Goal: Book appointment/travel/reservation

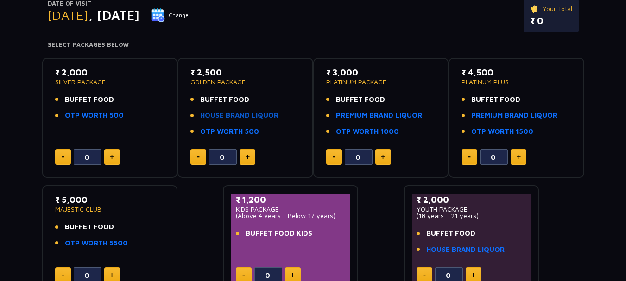
scroll to position [139, 0]
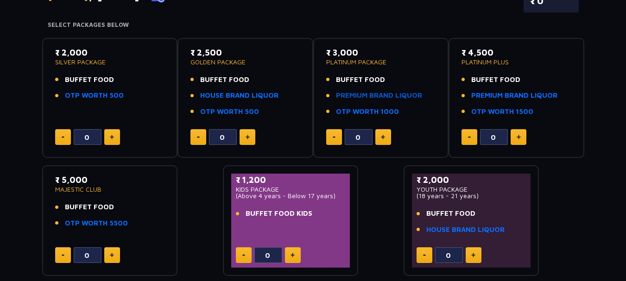
click at [362, 96] on link "PREMIUM BRAND LIQUOR" at bounding box center [379, 95] width 86 height 11
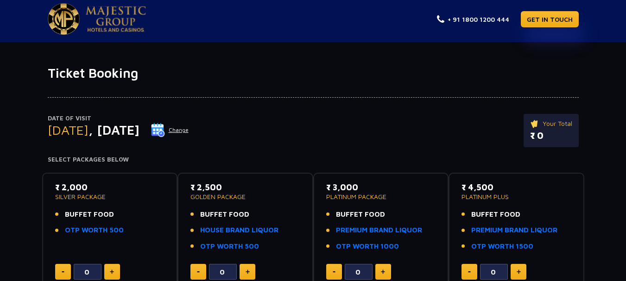
scroll to position [0, 0]
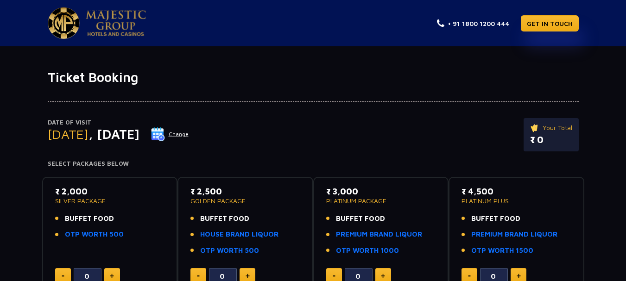
click at [165, 134] on img at bounding box center [158, 134] width 14 height 14
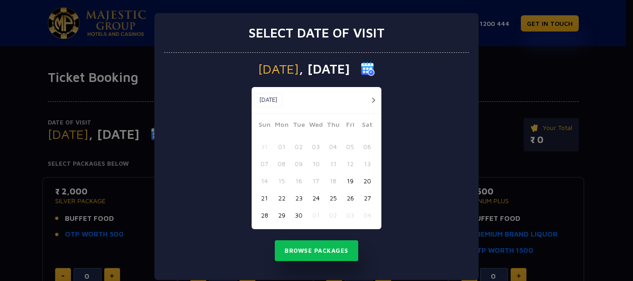
click at [368, 97] on button "button" at bounding box center [373, 100] width 12 height 12
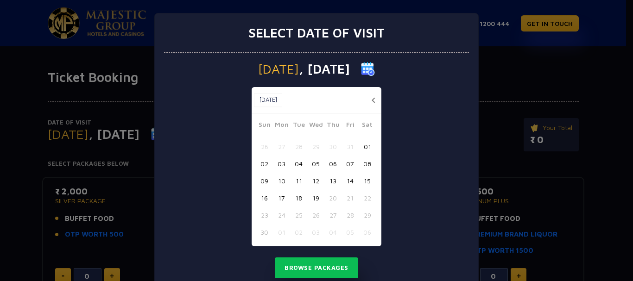
click at [368, 97] on button "button" at bounding box center [373, 100] width 12 height 12
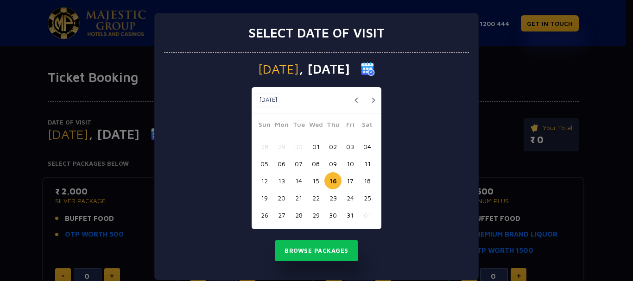
click at [329, 177] on button "16" at bounding box center [332, 180] width 17 height 17
click at [330, 180] on button "16" at bounding box center [332, 180] width 17 height 17
click at [320, 245] on button "Browse Packages" at bounding box center [316, 250] width 83 height 21
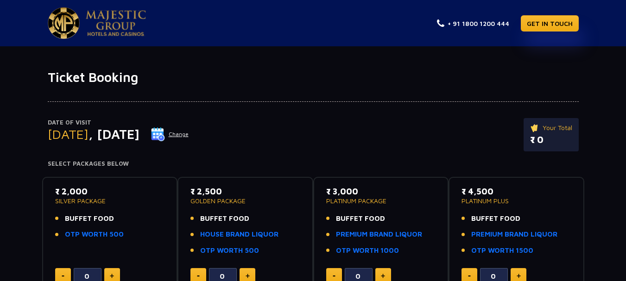
click at [189, 134] on button "Change" at bounding box center [170, 134] width 38 height 15
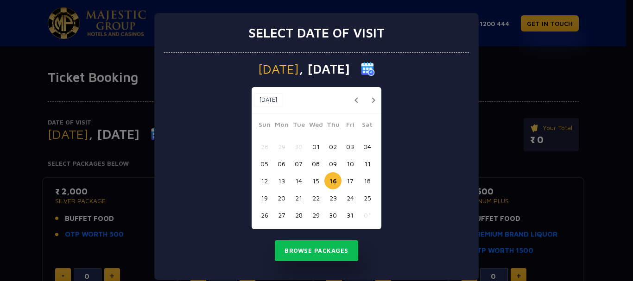
click at [371, 100] on button "button" at bounding box center [373, 100] width 12 height 12
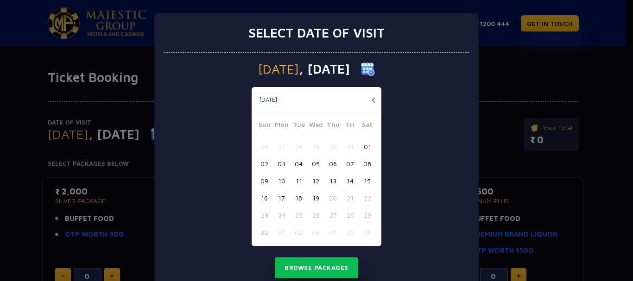
click at [371, 100] on button "button" at bounding box center [373, 100] width 12 height 12
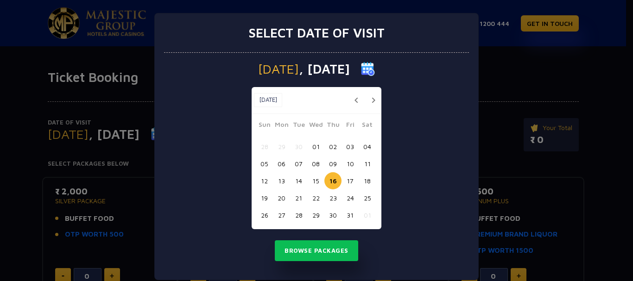
click at [371, 100] on button "button" at bounding box center [373, 100] width 12 height 12
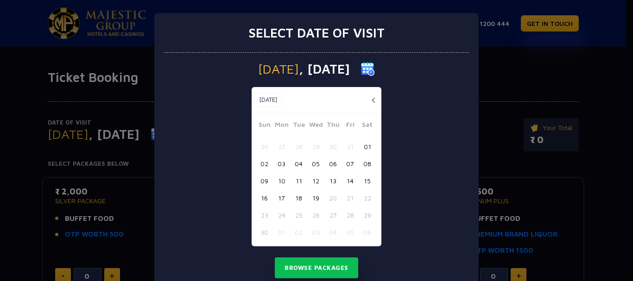
click at [311, 198] on button "19" at bounding box center [315, 197] width 17 height 17
click at [311, 201] on button "19" at bounding box center [315, 197] width 17 height 17
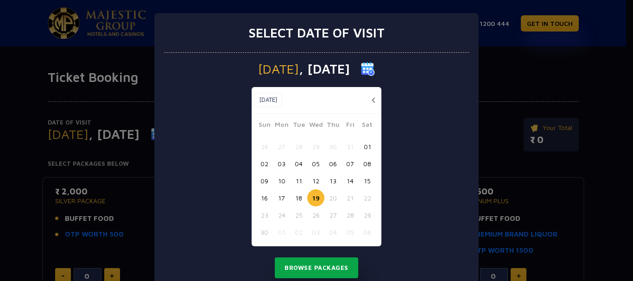
click at [303, 265] on button "Browse Packages" at bounding box center [316, 267] width 83 height 21
